Goal: Task Accomplishment & Management: Use online tool/utility

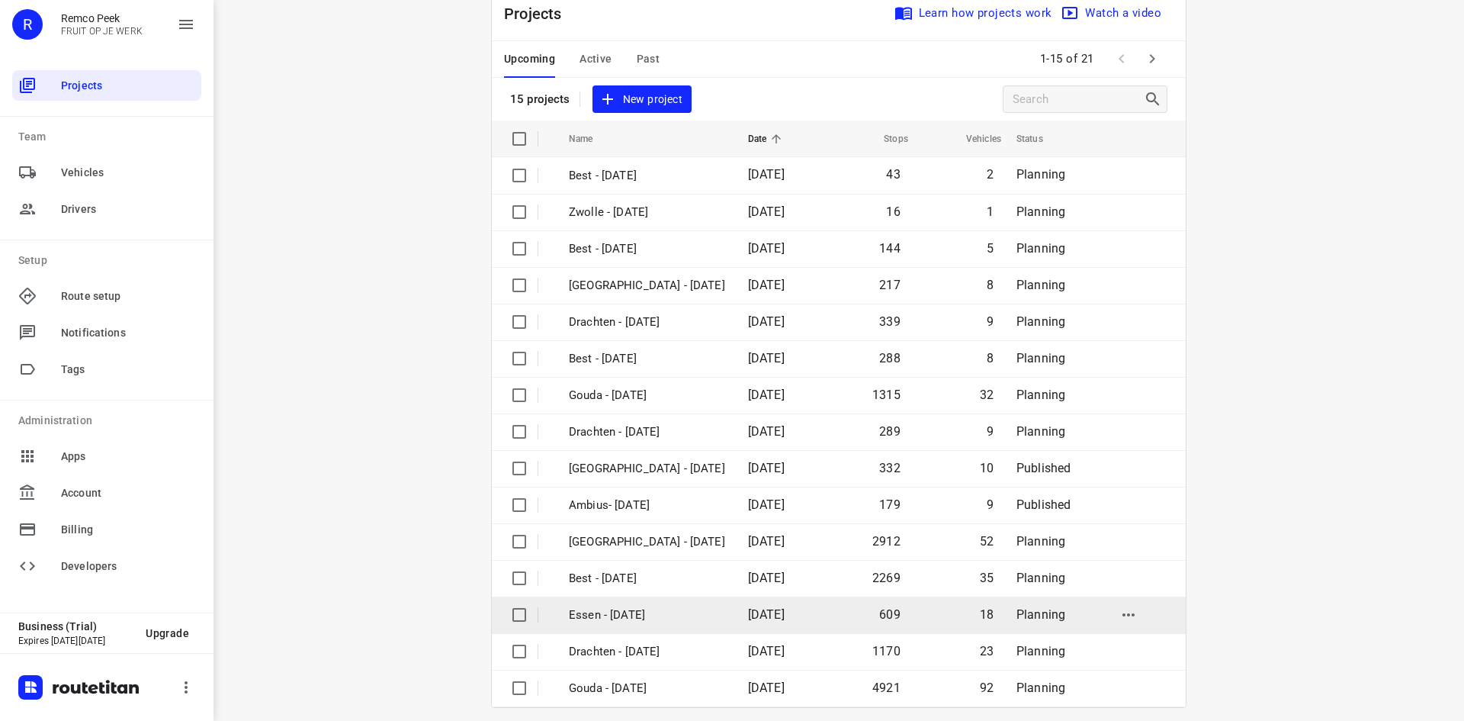
scroll to position [50, 0]
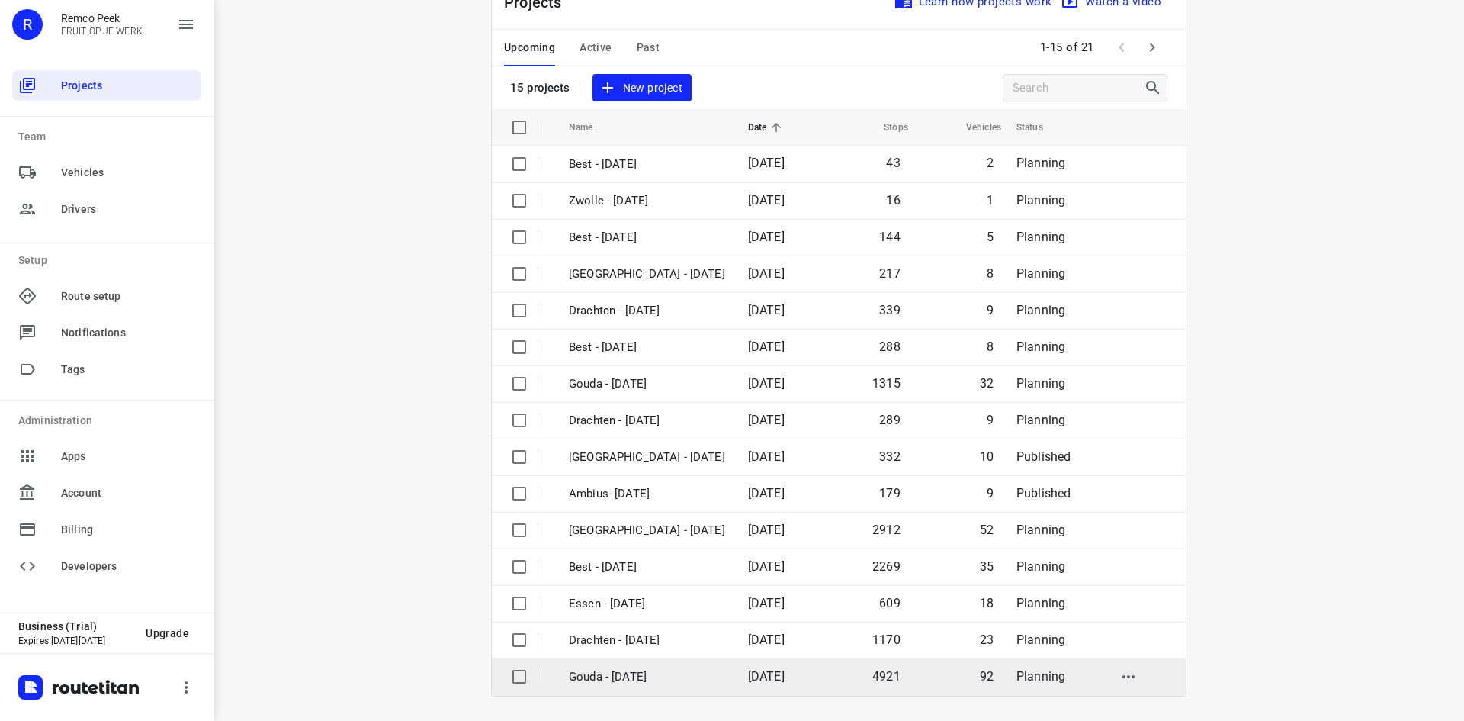
click at [641, 680] on p "Gouda - [DATE]" at bounding box center [647, 677] width 156 height 18
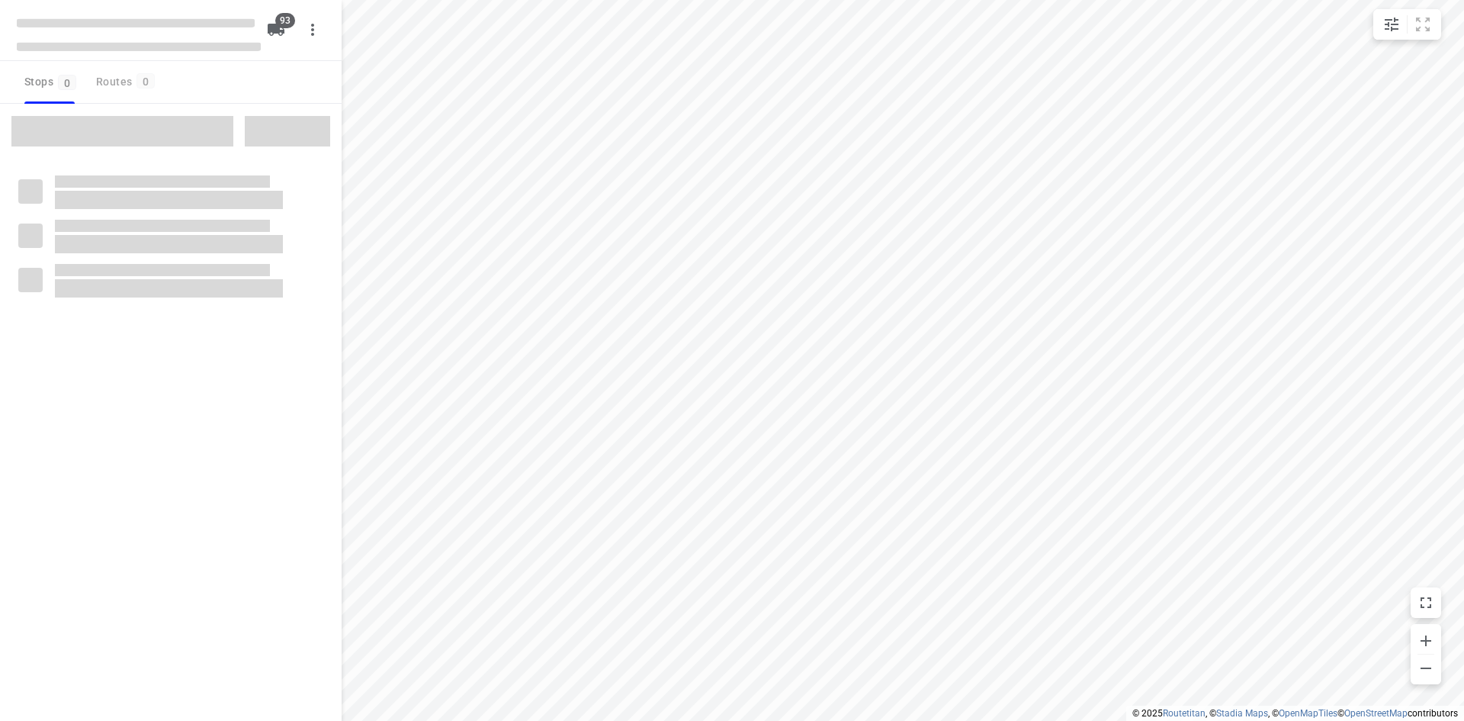
type input "distance"
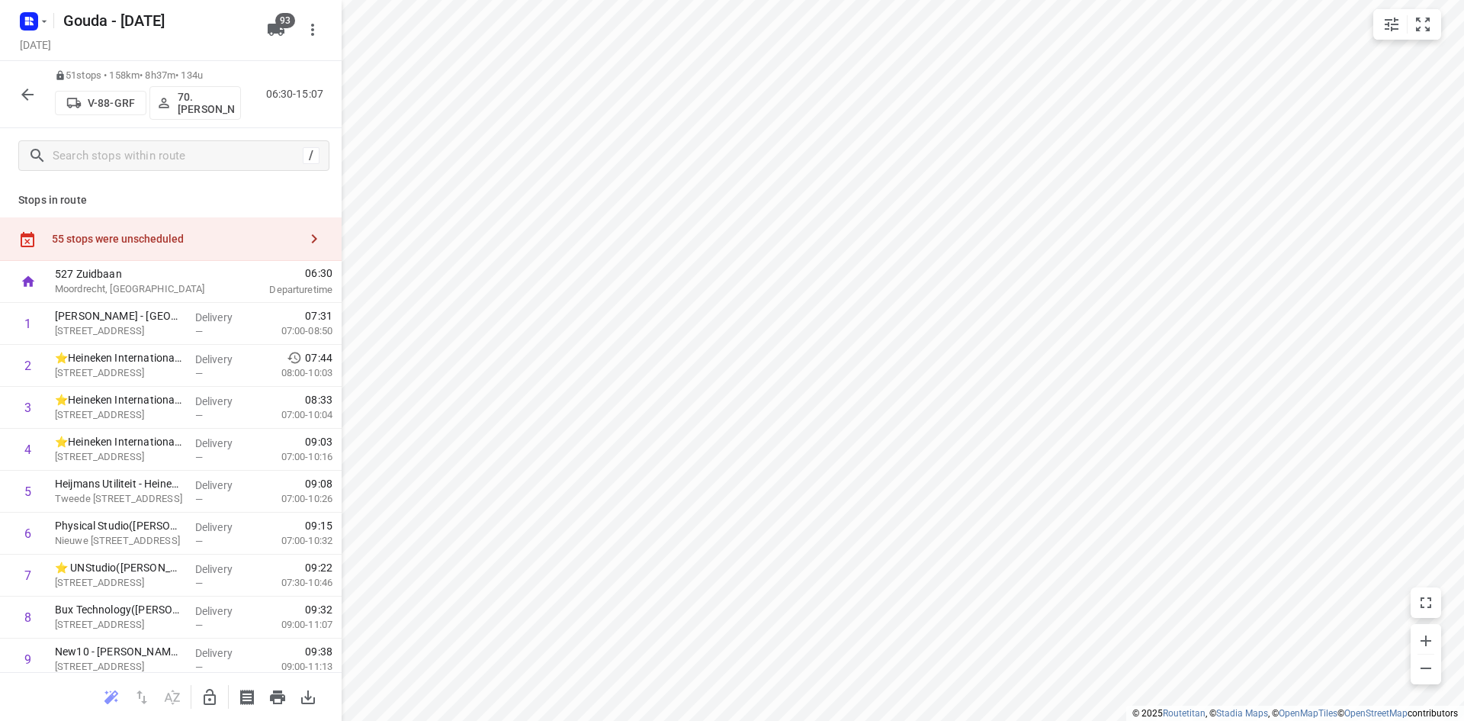
click at [264, 218] on div "55 stops were unscheduled" at bounding box center [171, 238] width 342 height 43
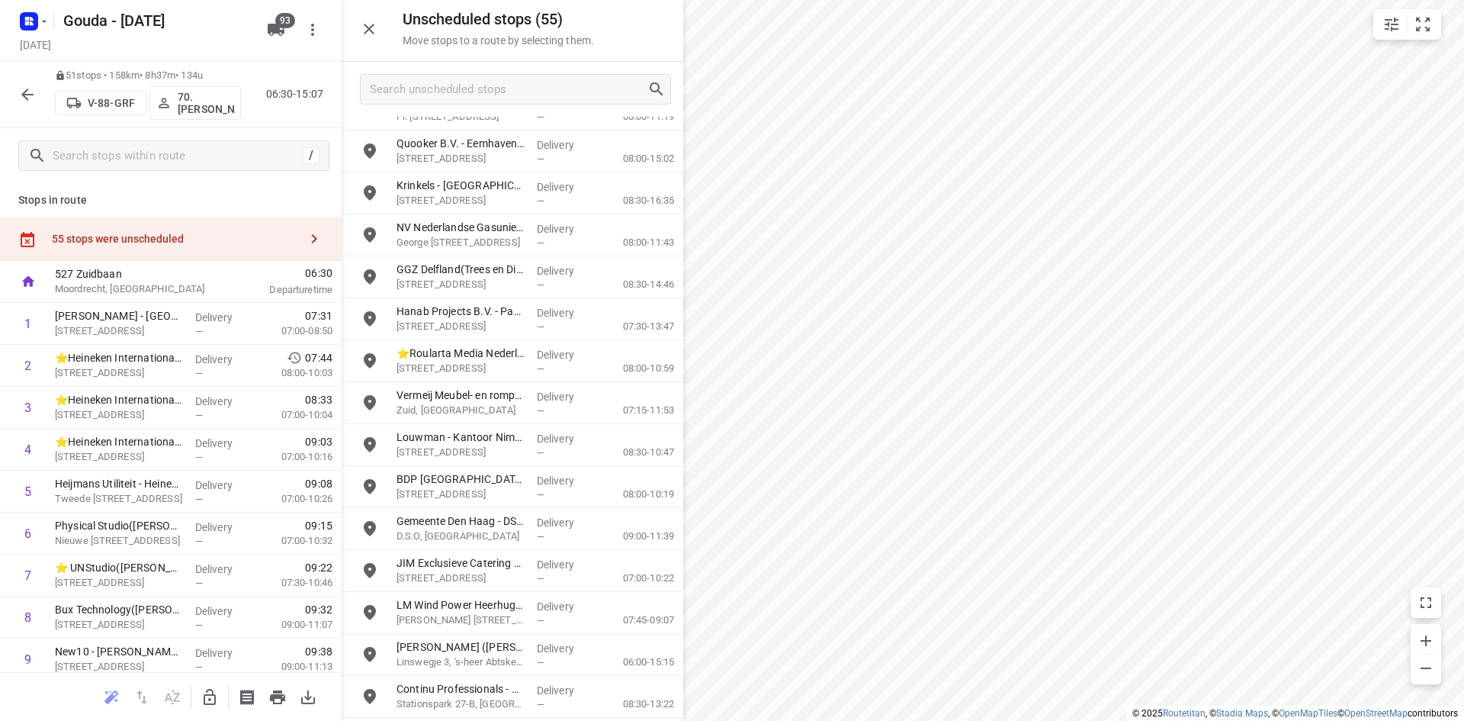
scroll to position [1707, 0]
drag, startPoint x: 370, startPoint y: 35, endPoint x: 421, endPoint y: 95, distance: 78.4
click at [369, 35] on icon "button" at bounding box center [369, 29] width 18 height 18
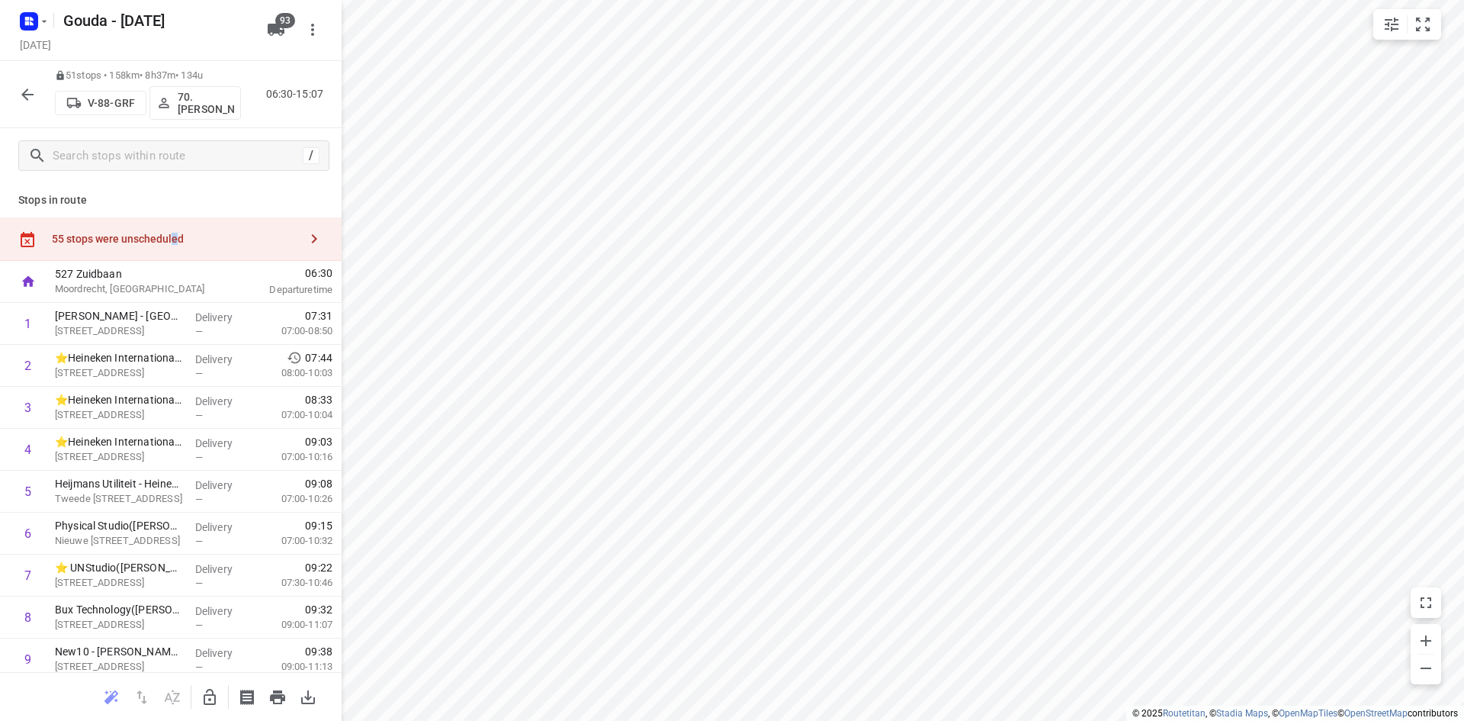
click at [172, 240] on div "55 stops were unscheduled" at bounding box center [175, 239] width 247 height 12
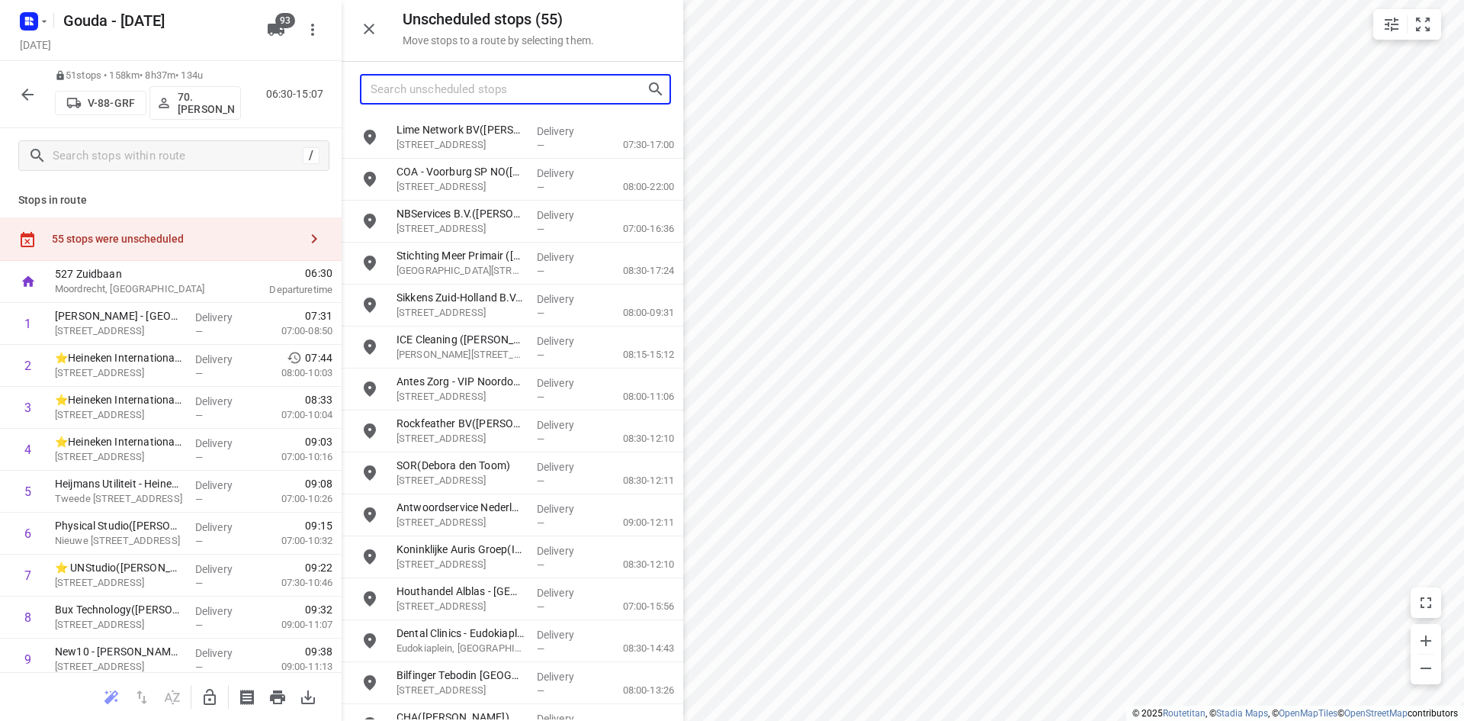
click at [404, 98] on input "Search unscheduled stops" at bounding box center [509, 90] width 276 height 24
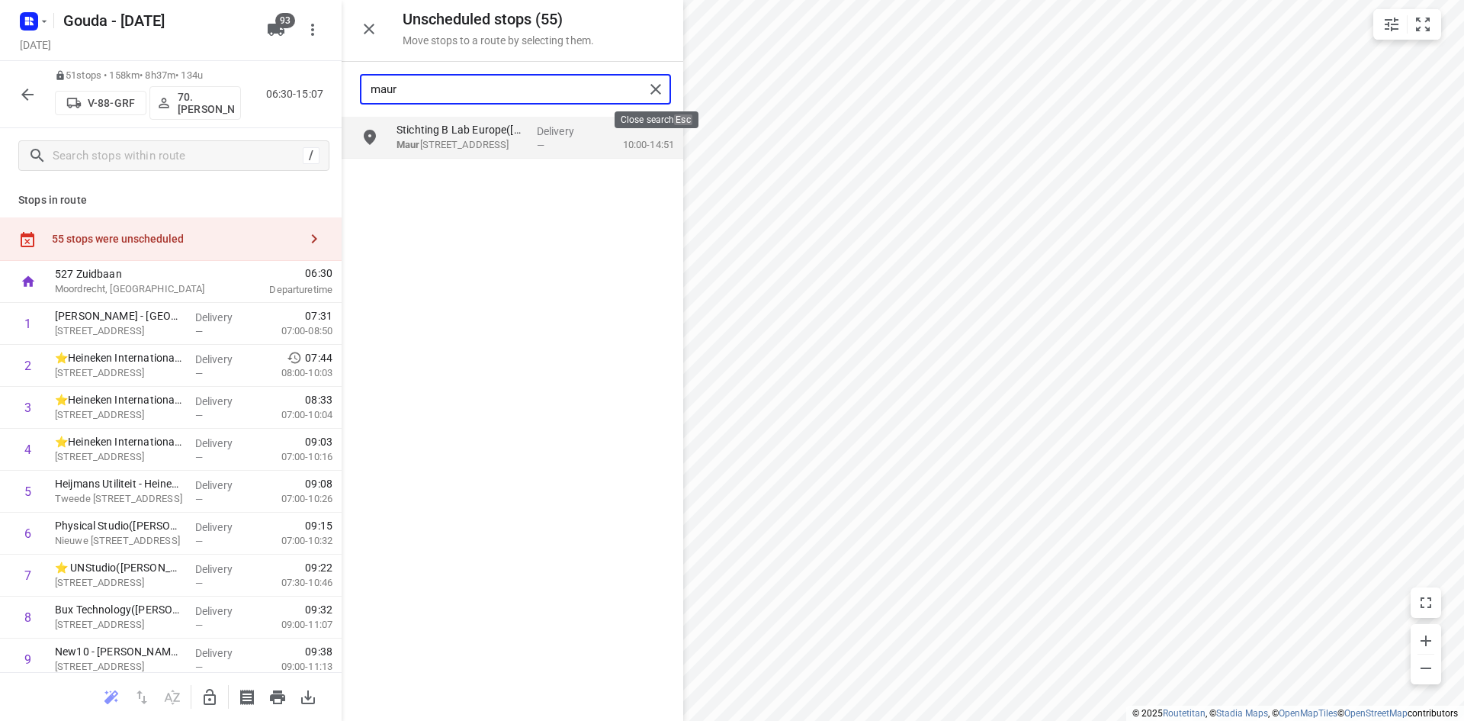
type input "maur"
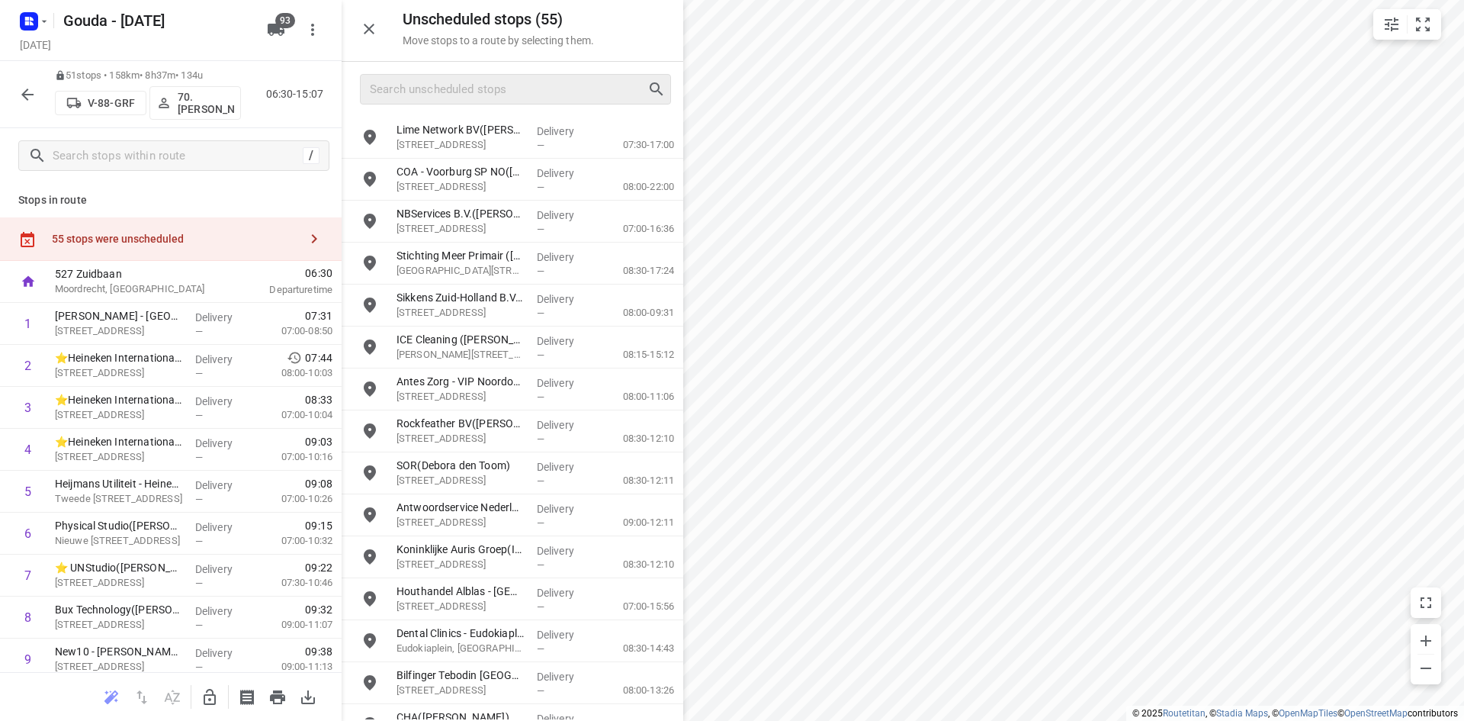
click at [364, 41] on button "button" at bounding box center [369, 29] width 31 height 31
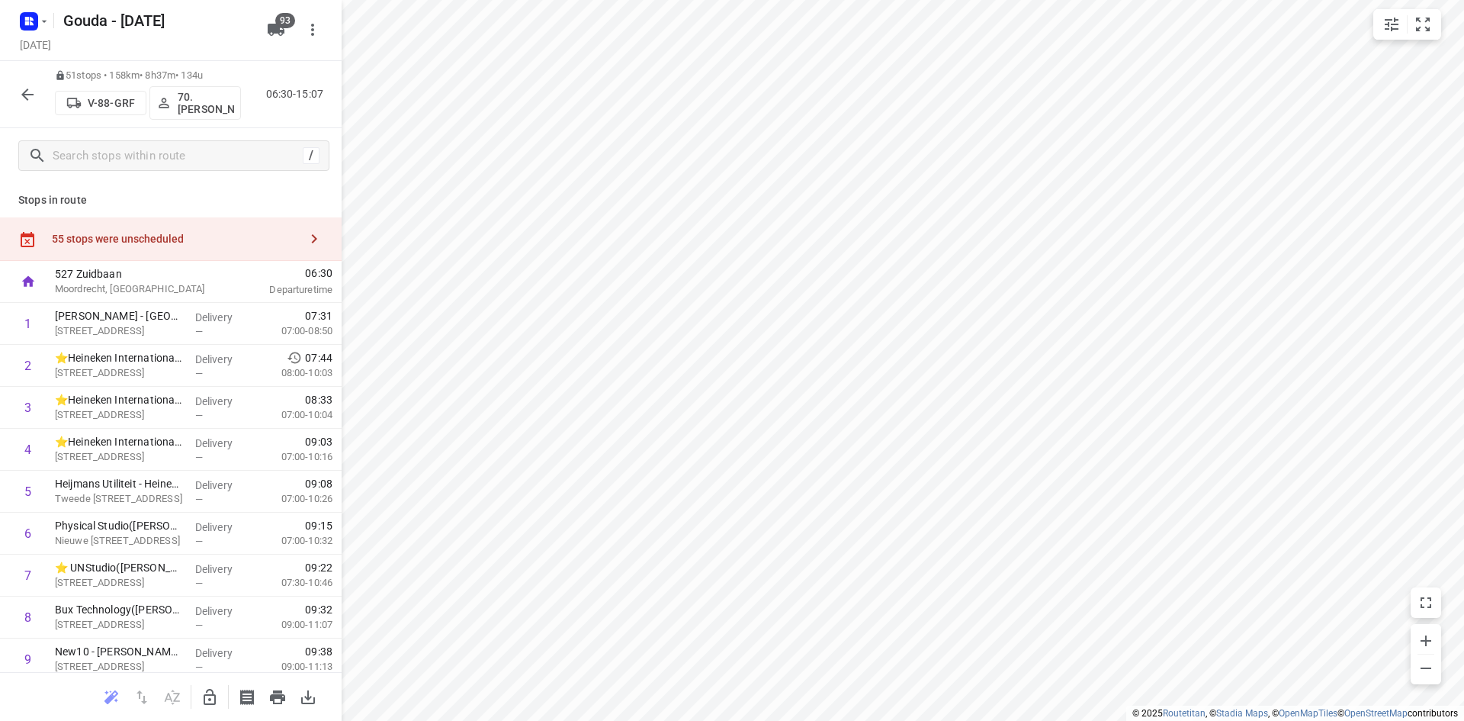
click at [24, 88] on icon "button" at bounding box center [27, 94] width 18 height 18
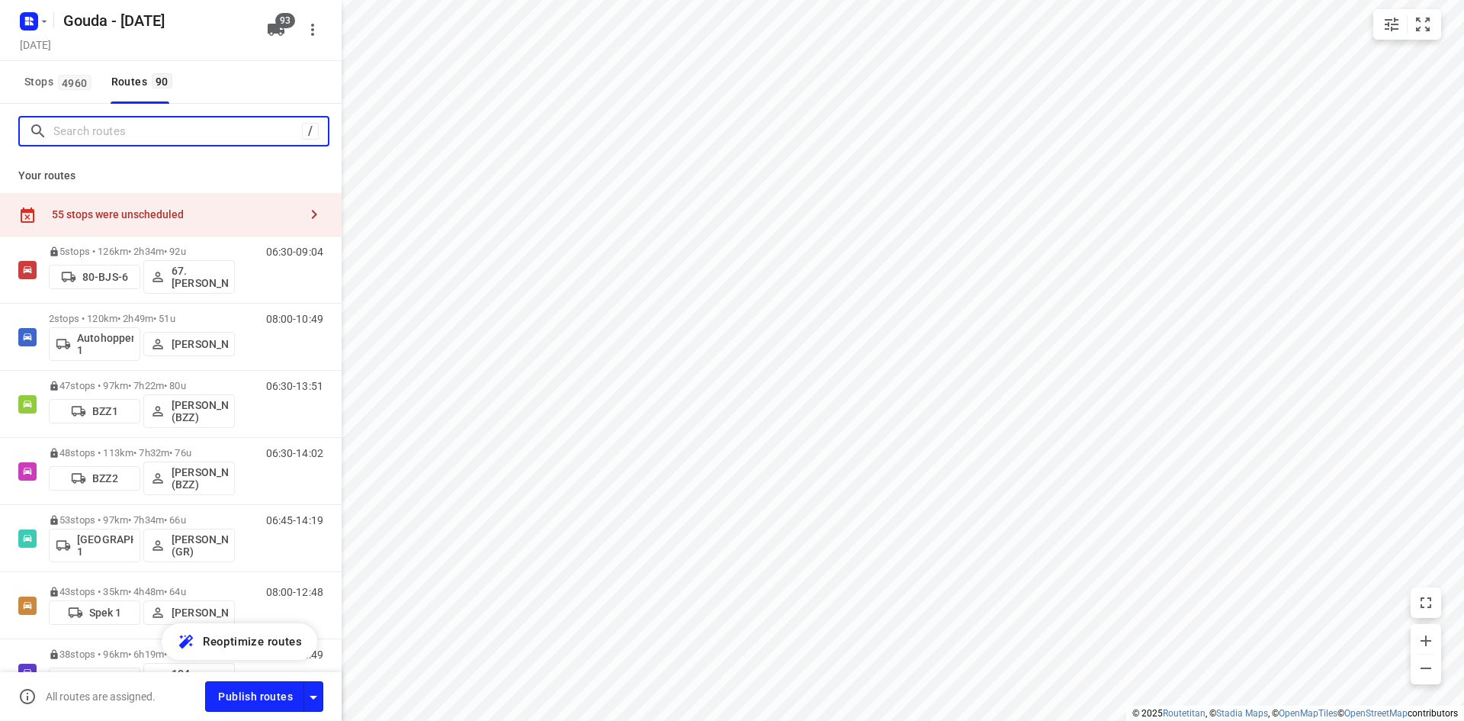
click at [130, 135] on input "Search routes" at bounding box center [177, 132] width 249 height 24
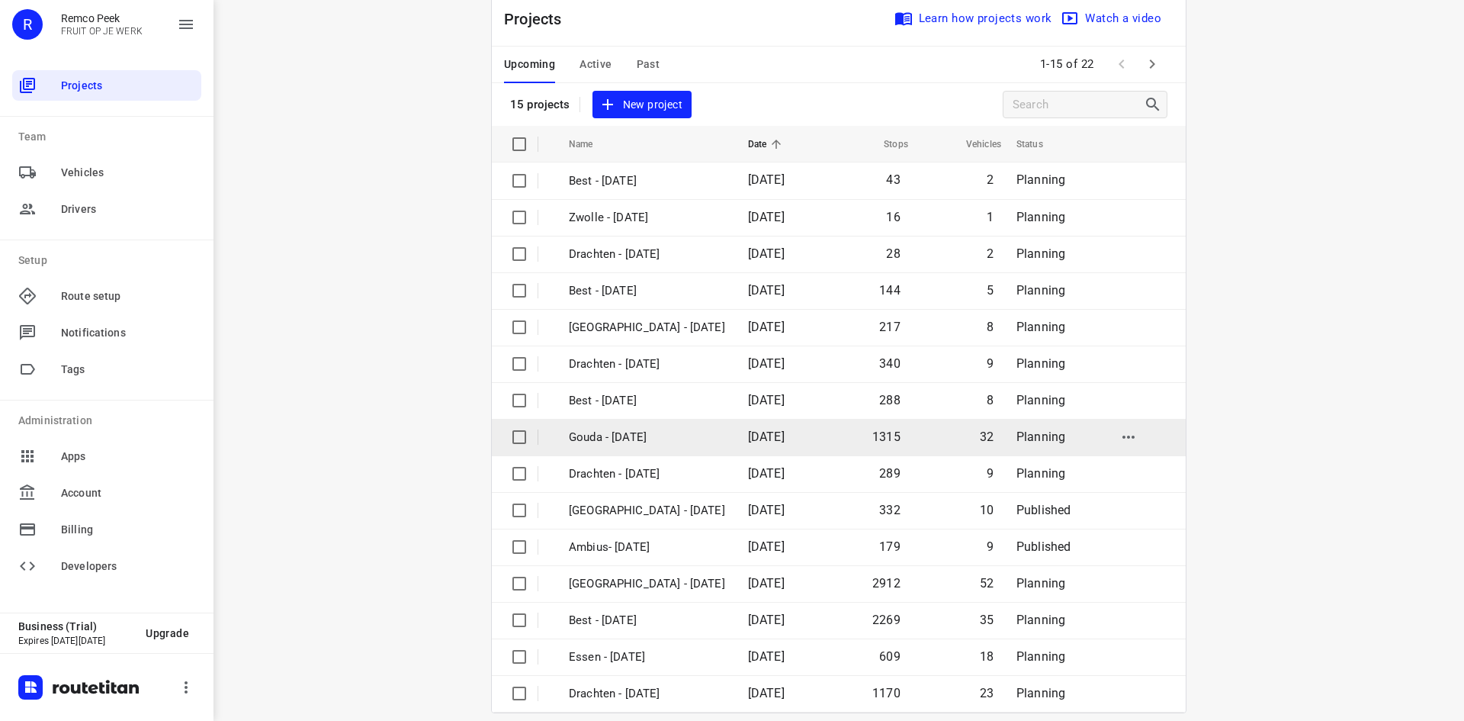
scroll to position [50, 0]
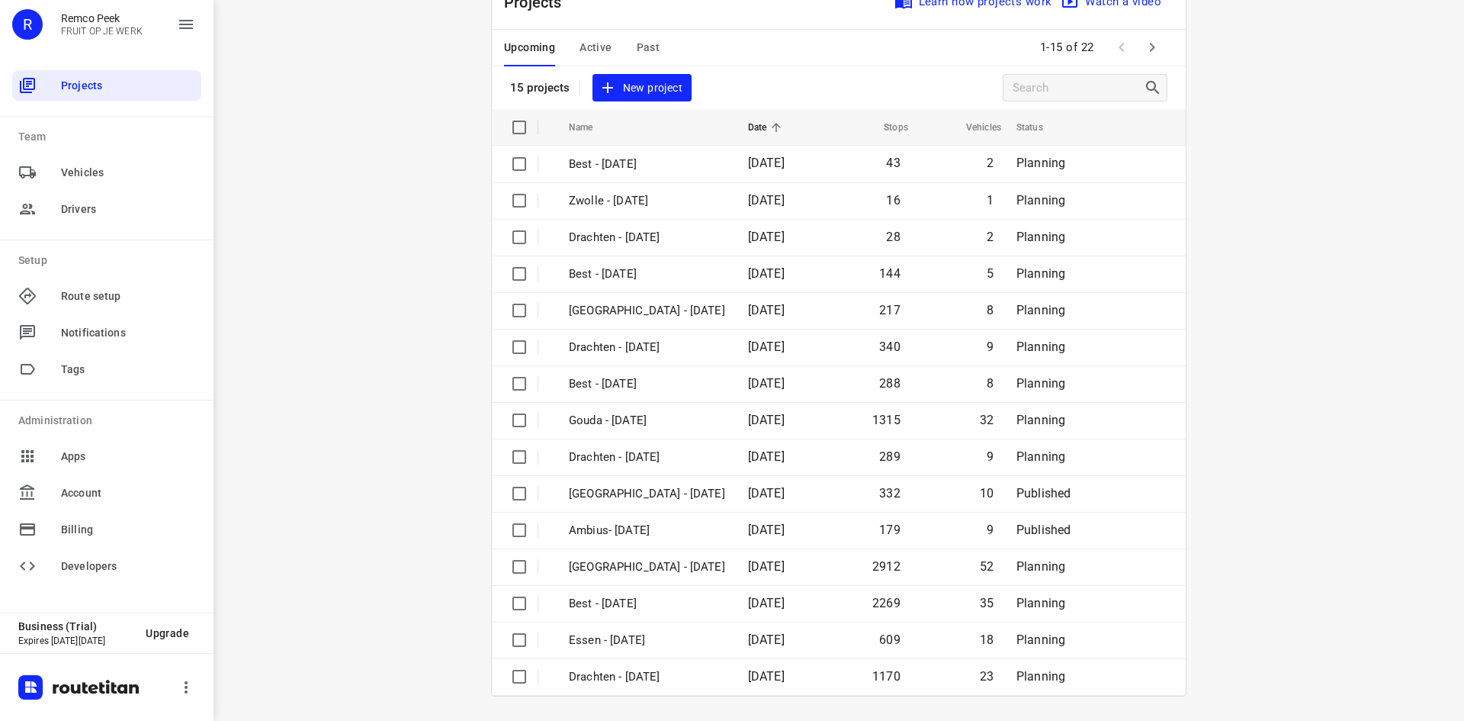
click at [590, 45] on span "Active" at bounding box center [596, 47] width 32 height 19
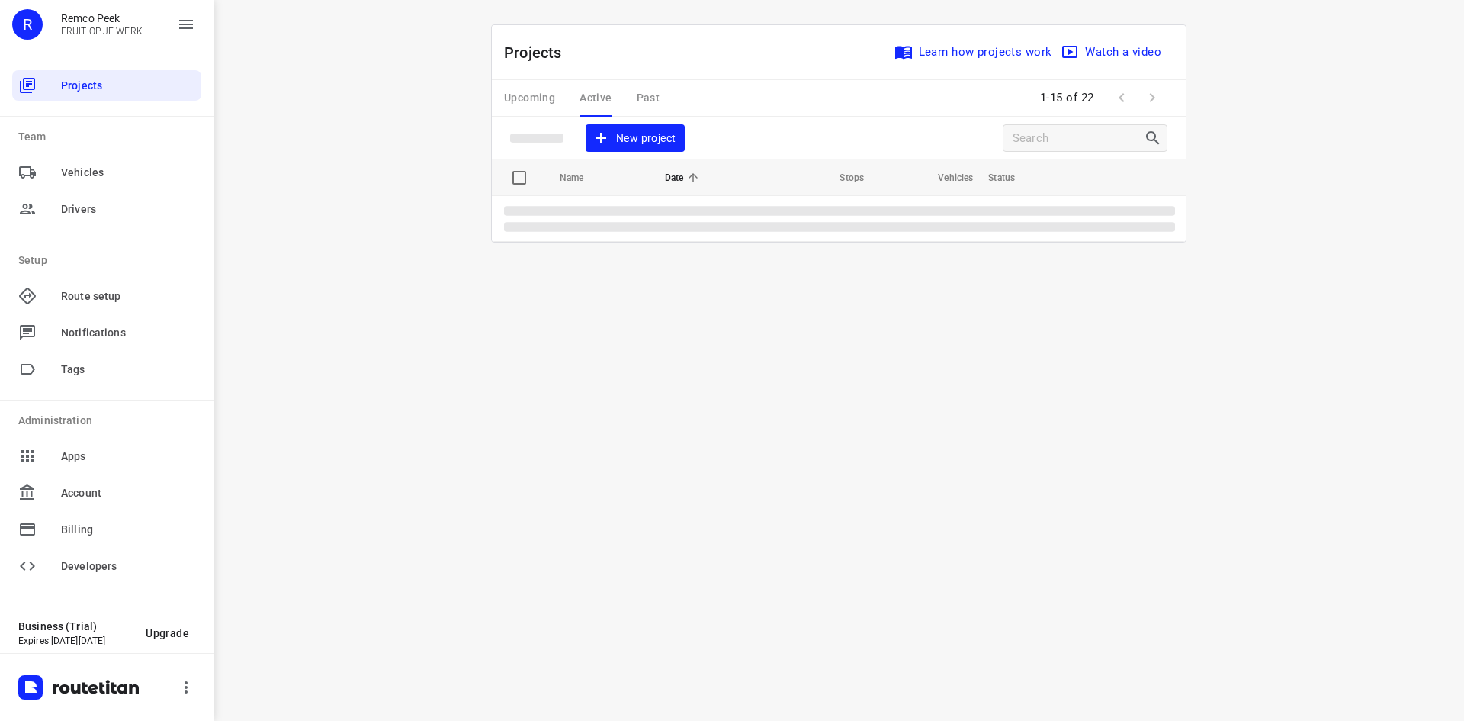
scroll to position [0, 0]
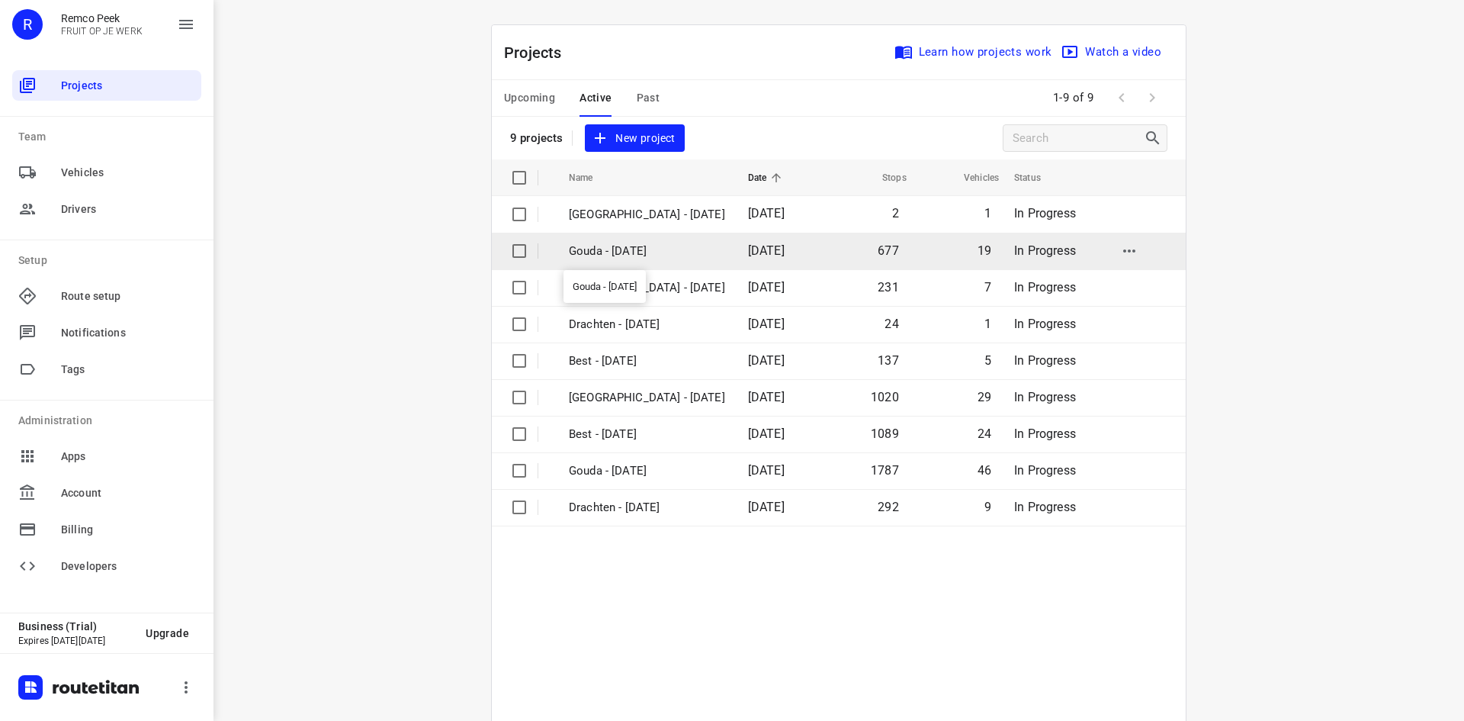
click at [661, 243] on p "Gouda - Thursday" at bounding box center [647, 251] width 156 height 18
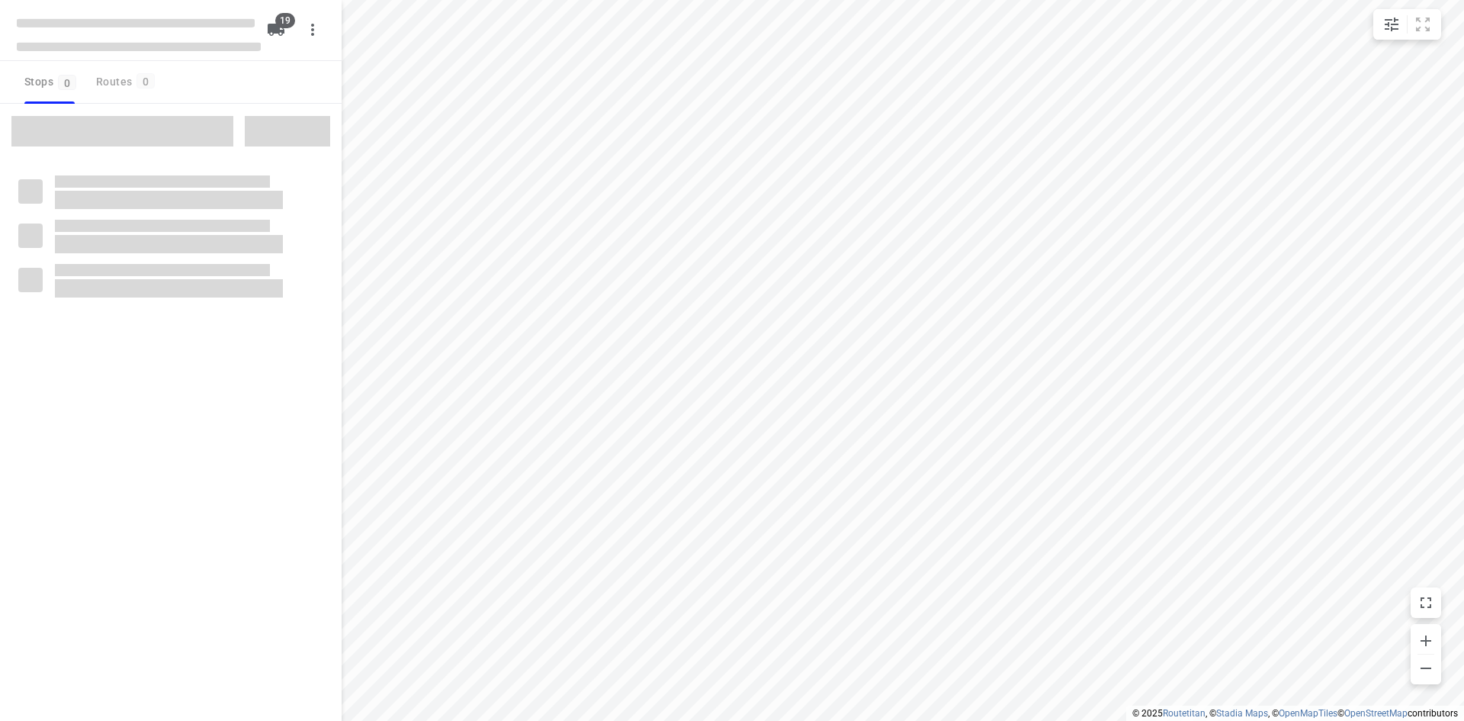
checkbox input "true"
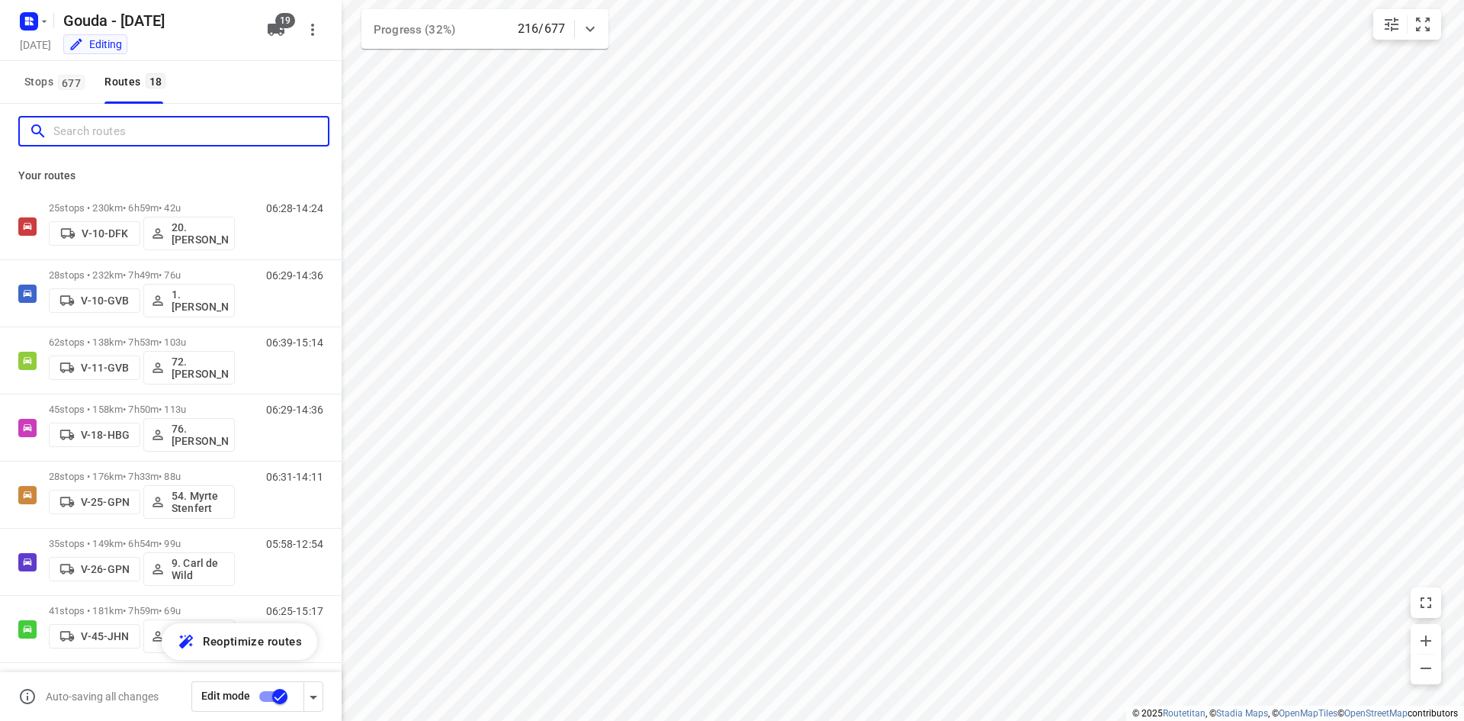
click at [164, 137] on input "Search routes" at bounding box center [190, 132] width 275 height 24
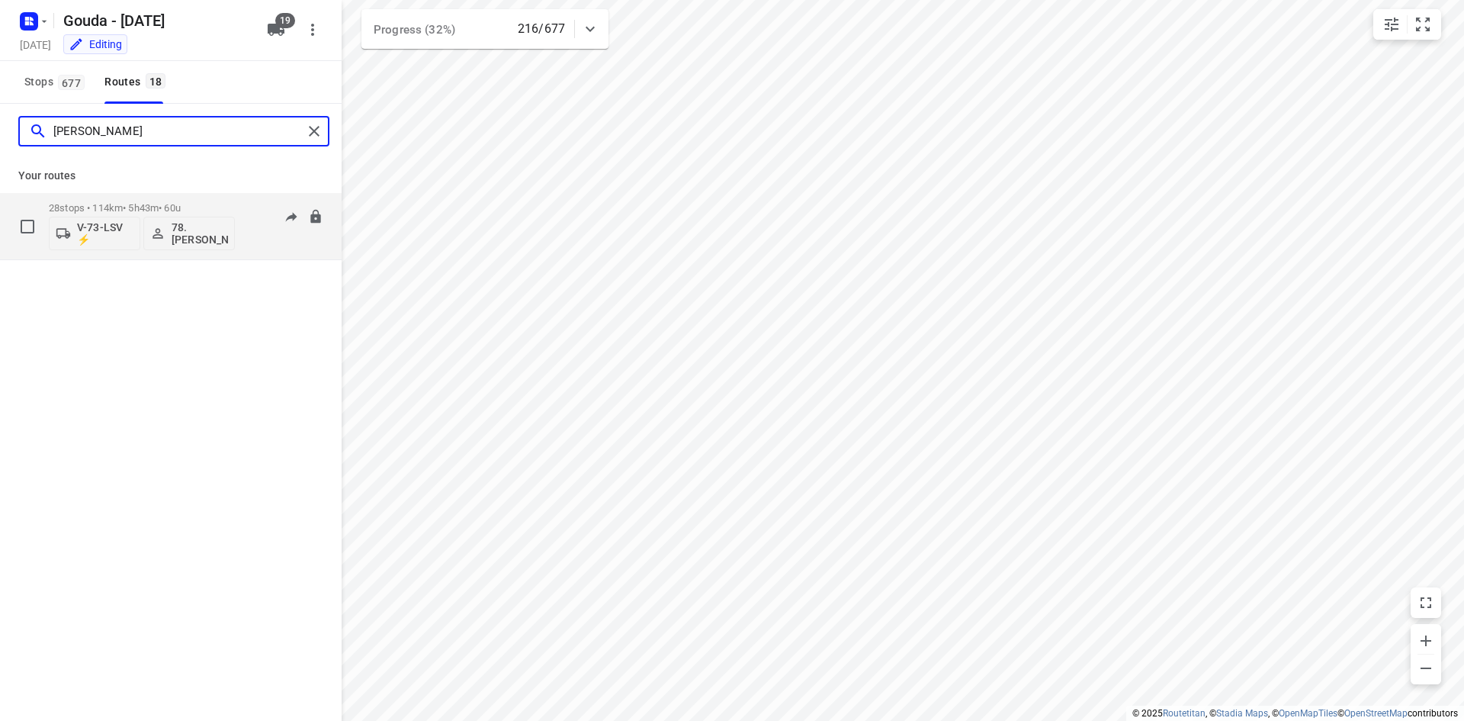
type input "jesse"
click at [146, 202] on p "28 stops • 114km • 5h43m • 60u" at bounding box center [142, 207] width 186 height 11
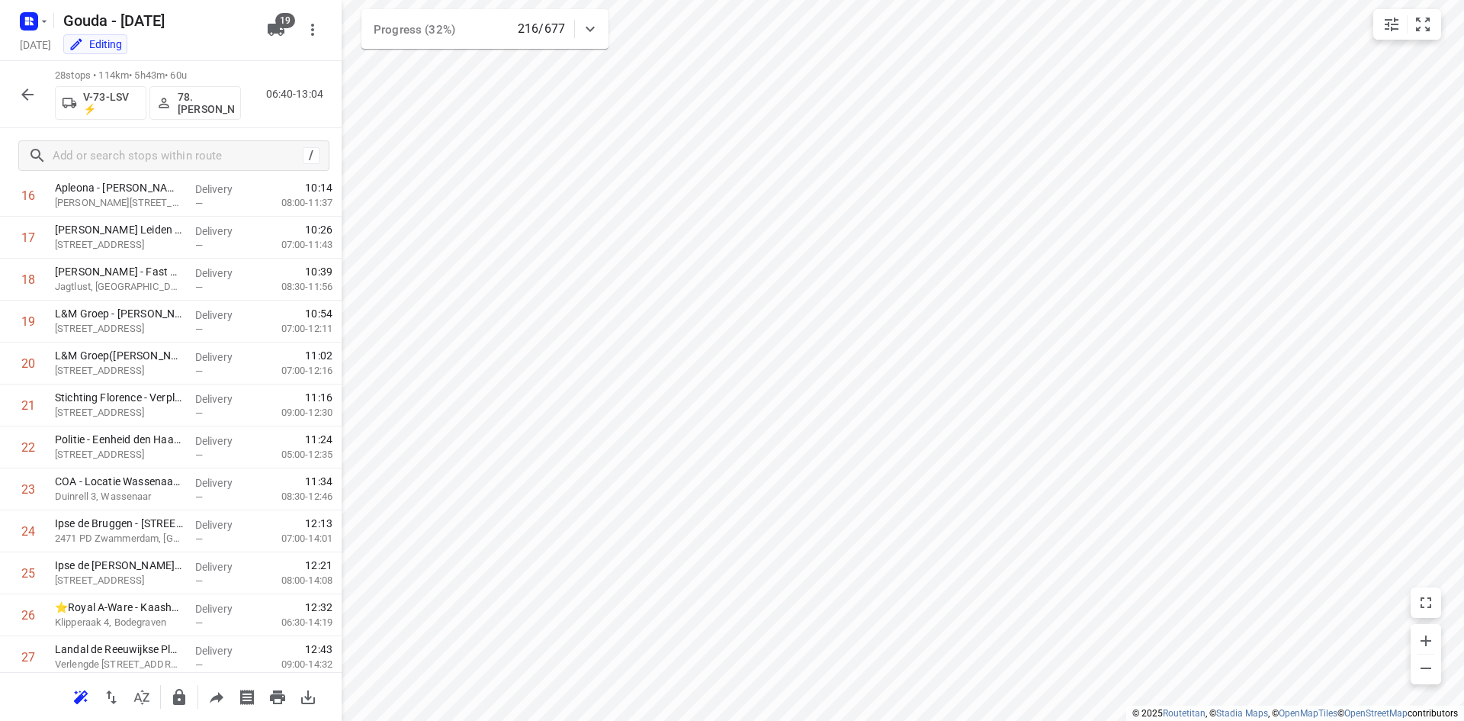
scroll to position [804, 0]
